Goal: Transaction & Acquisition: Purchase product/service

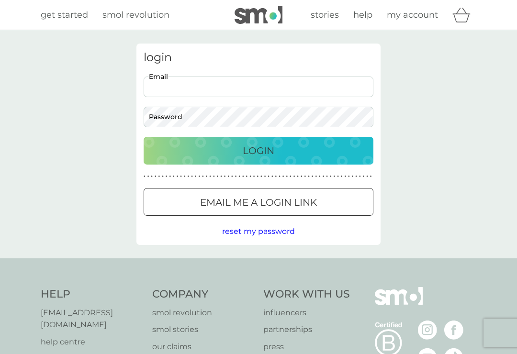
type input "tre_bisset@hotmail.com"
click at [259, 150] on button "Login" at bounding box center [259, 151] width 230 height 28
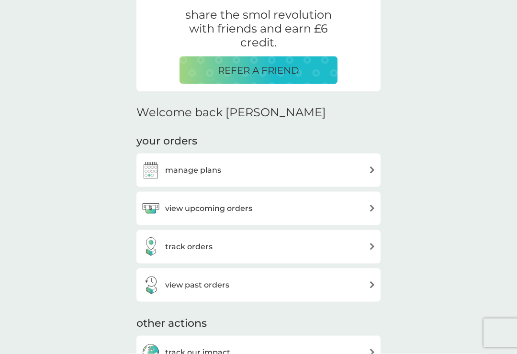
scroll to position [190, 0]
click at [369, 208] on img at bounding box center [372, 207] width 7 height 7
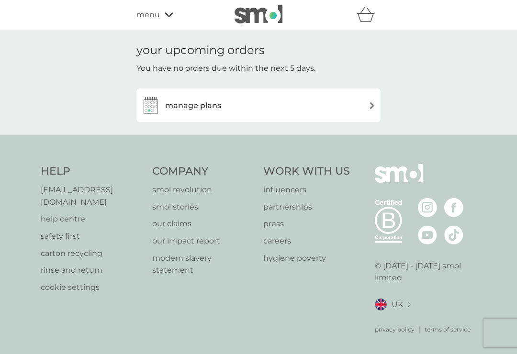
click at [357, 111] on div "manage plans" at bounding box center [258, 105] width 235 height 19
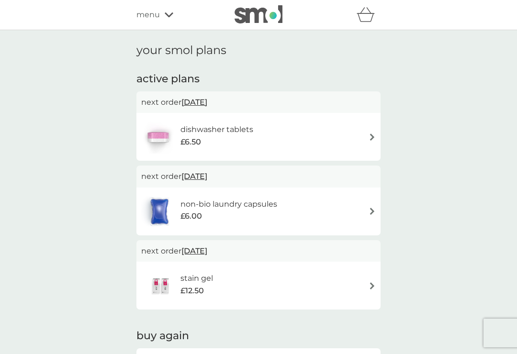
click at [358, 209] on div "non-bio laundry capsules £6.00" at bounding box center [258, 212] width 235 height 34
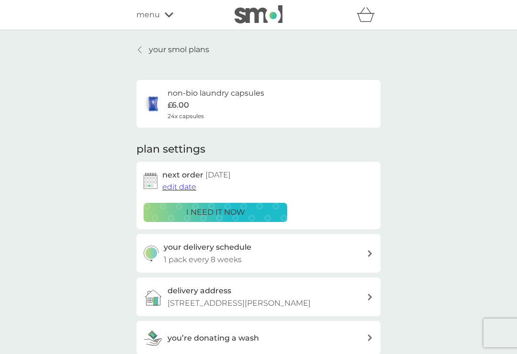
click at [194, 211] on p "i need it now" at bounding box center [215, 212] width 59 height 12
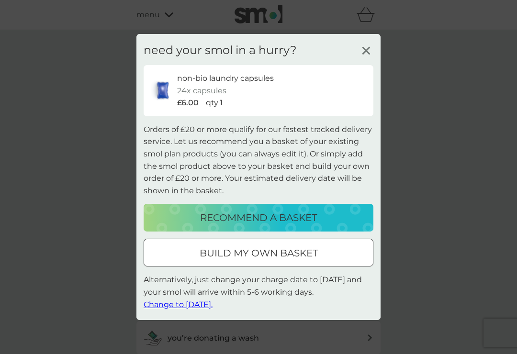
click at [370, 57] on icon at bounding box center [366, 51] width 14 height 14
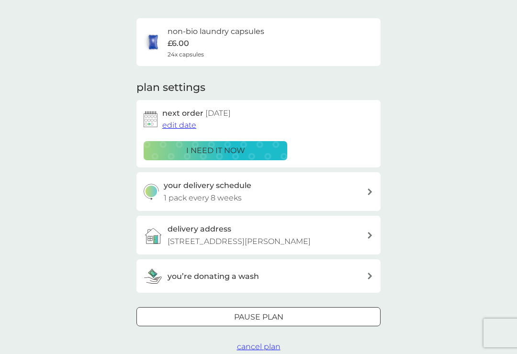
scroll to position [61, 0]
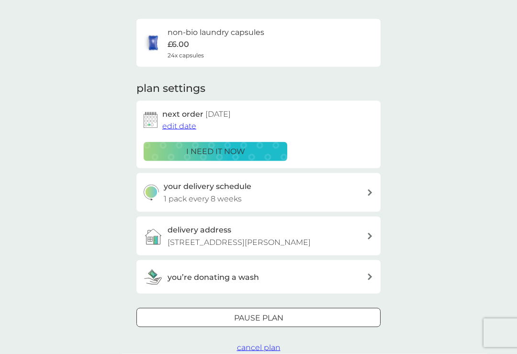
click at [202, 143] on button "i need it now" at bounding box center [216, 151] width 144 height 19
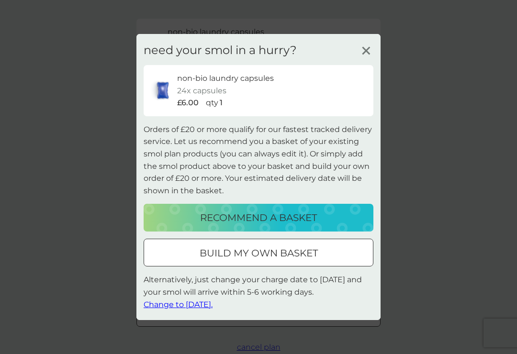
click at [174, 309] on span "Change to [DATE]." at bounding box center [178, 304] width 69 height 9
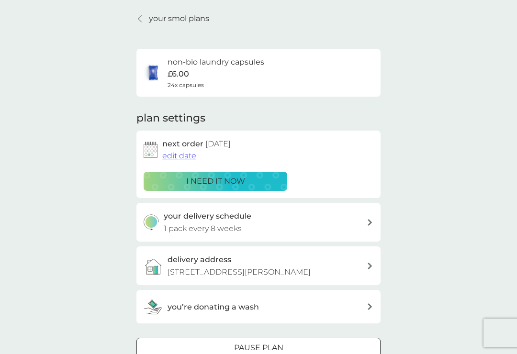
scroll to position [0, 0]
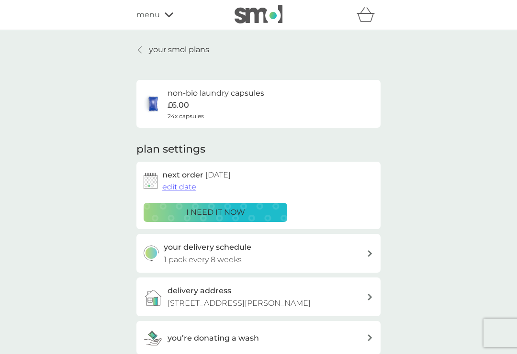
click at [360, 249] on div "your delivery schedule 1 pack every 8 weeks" at bounding box center [265, 253] width 203 height 24
select select "56"
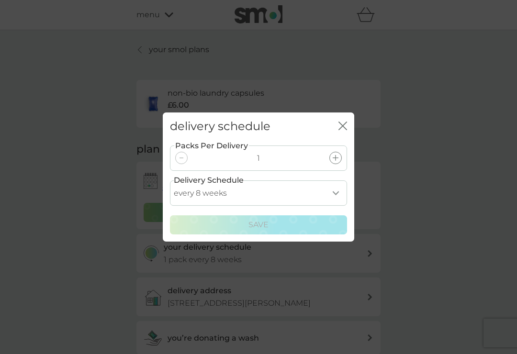
click at [338, 128] on icon "close" at bounding box center [342, 126] width 9 height 9
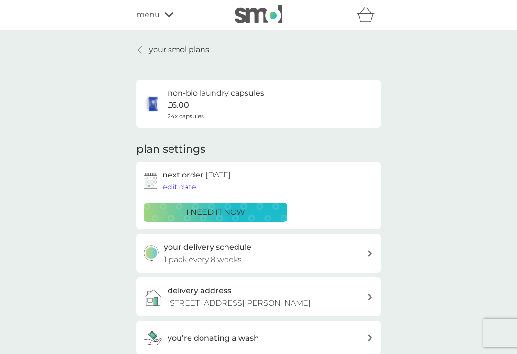
click at [366, 252] on div "your delivery schedule 1 pack every 8 weeks" at bounding box center [265, 253] width 203 height 24
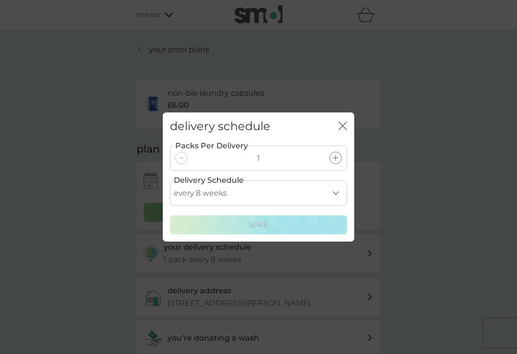
click at [331, 195] on select "every 1 week every 2 weeks every 3 weeks every 4 weeks every 5 weeks every 6 we…" at bounding box center [258, 192] width 177 height 25
select select "49"
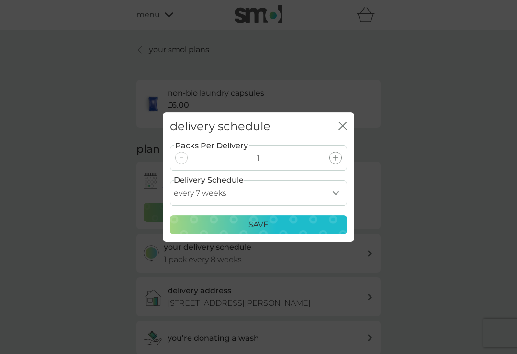
click at [252, 219] on p "Save" at bounding box center [258, 225] width 20 height 12
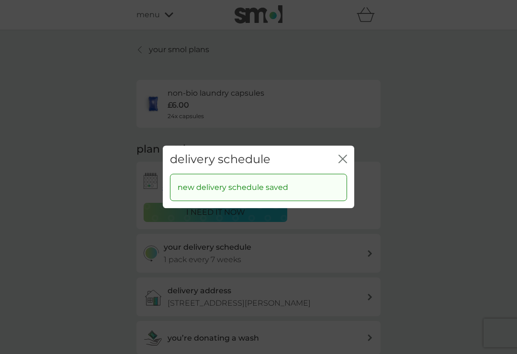
click at [342, 160] on icon "close" at bounding box center [341, 159] width 4 height 8
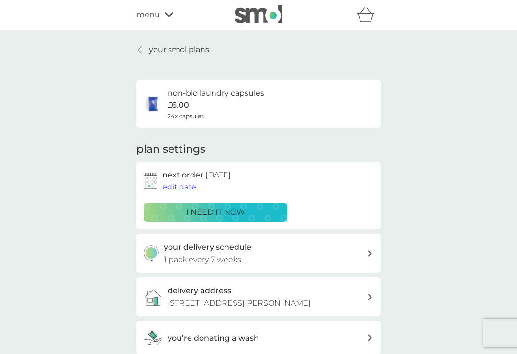
click at [366, 18] on icon "basket" at bounding box center [366, 14] width 18 height 15
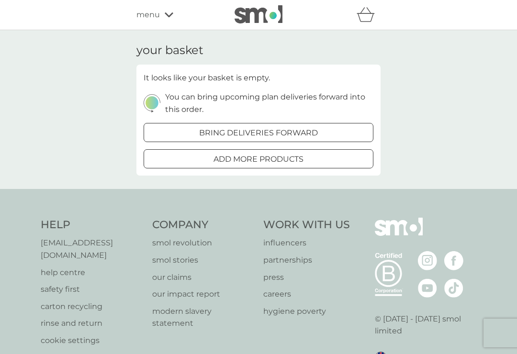
click at [239, 133] on p "bring deliveries forward" at bounding box center [258, 133] width 119 height 12
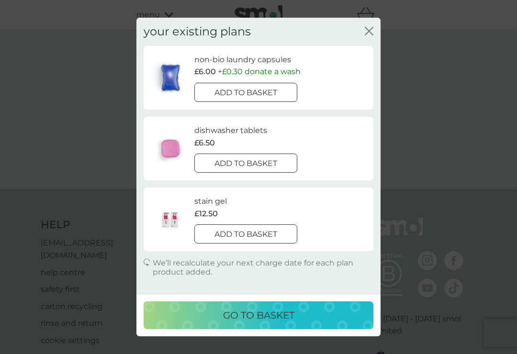
click at [246, 88] on div at bounding box center [245, 93] width 34 height 10
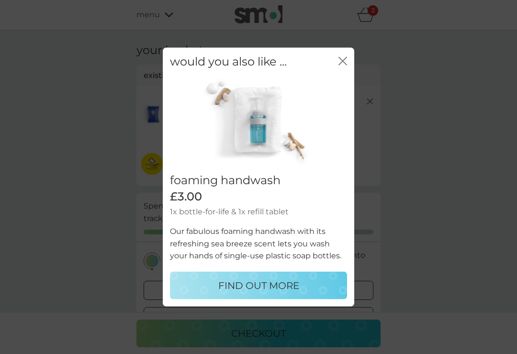
click at [339, 62] on icon "close" at bounding box center [342, 61] width 9 height 9
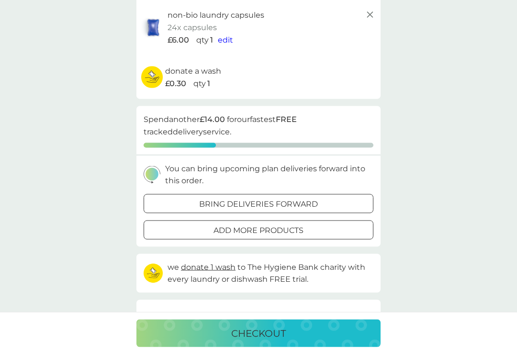
scroll to position [79, 0]
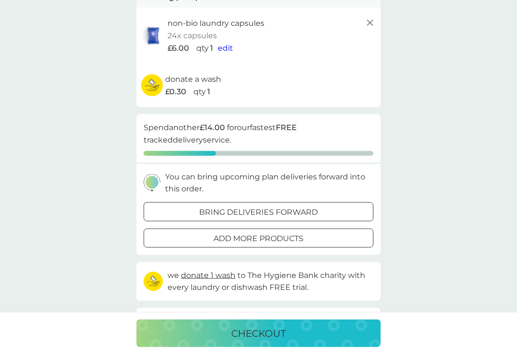
click at [252, 336] on p "checkout" at bounding box center [258, 333] width 55 height 15
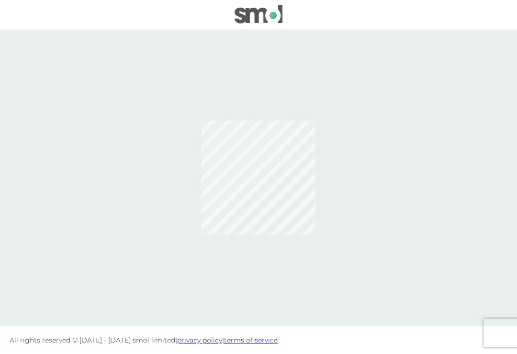
scroll to position [15, 0]
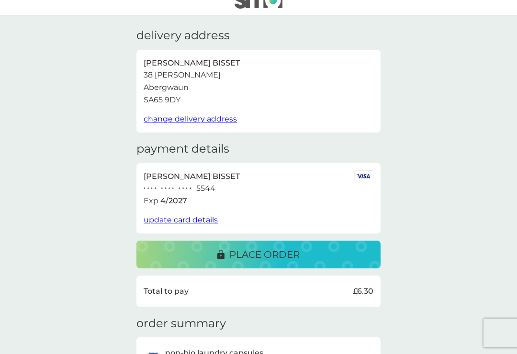
click at [248, 249] on p "place order" at bounding box center [264, 254] width 70 height 15
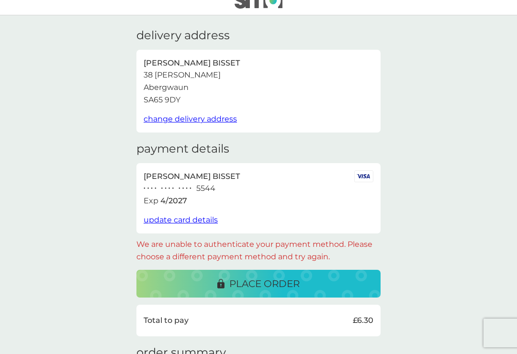
click at [182, 218] on span "update card details" at bounding box center [181, 219] width 74 height 9
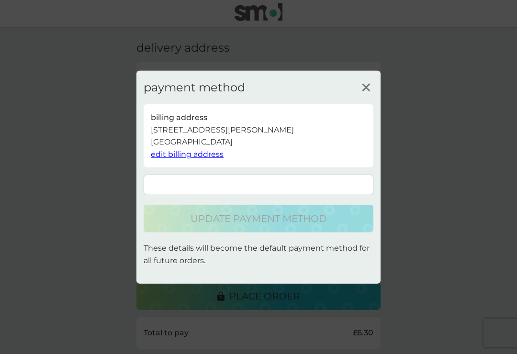
scroll to position [0, 0]
click at [364, 91] on line at bounding box center [365, 87] width 7 height 7
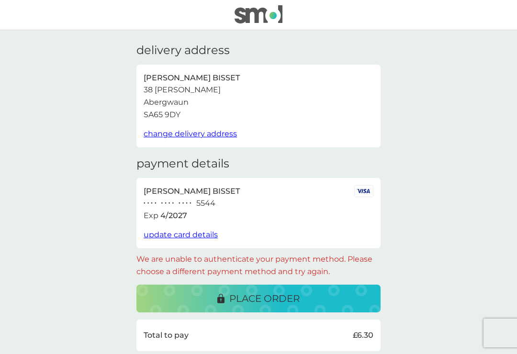
click at [449, 253] on div "delivery address [PERSON_NAME] [STREET_ADDRESS][PERSON_NAME] change delivery ad…" at bounding box center [258, 308] width 517 height 557
click at [169, 231] on span "update card details" at bounding box center [181, 234] width 74 height 9
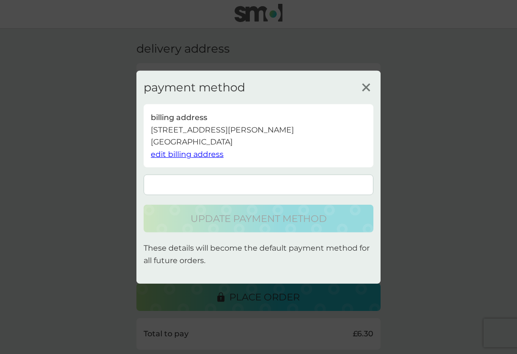
scroll to position [4, 0]
click at [369, 91] on line at bounding box center [365, 87] width 7 height 7
